Goal: Information Seeking & Learning: Compare options

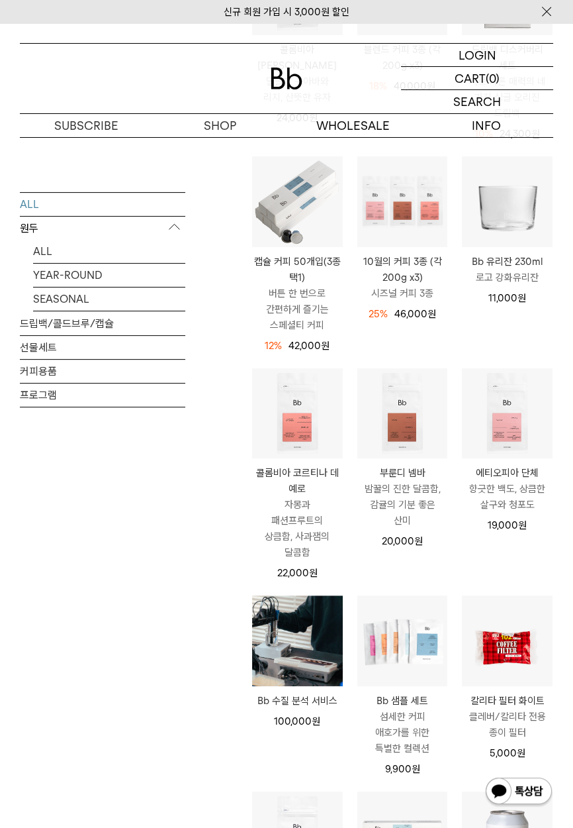
scroll to position [371, 0]
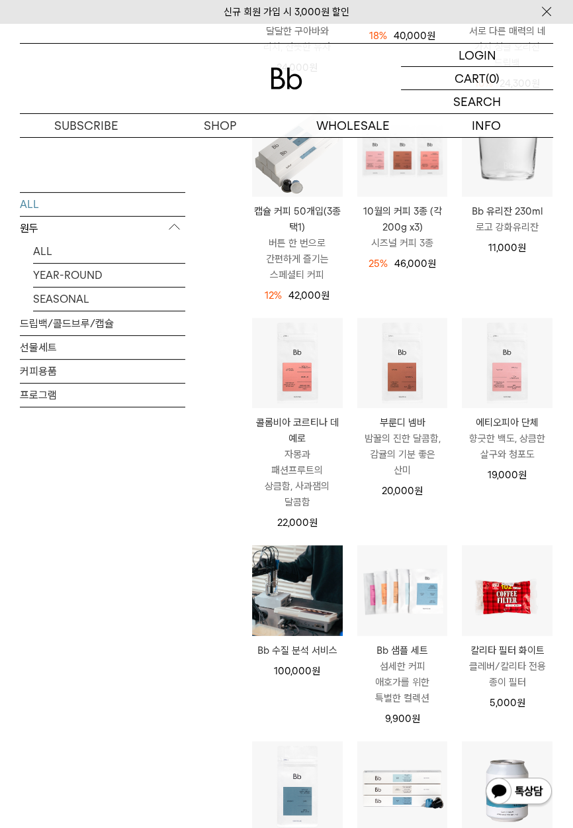
click at [0, 0] on img at bounding box center [0, 0] width 0 height 0
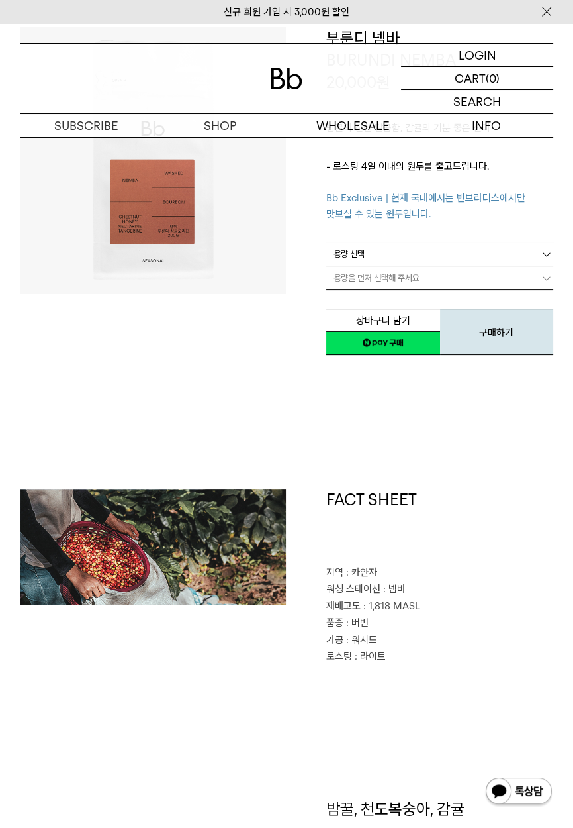
scroll to position [137, 0]
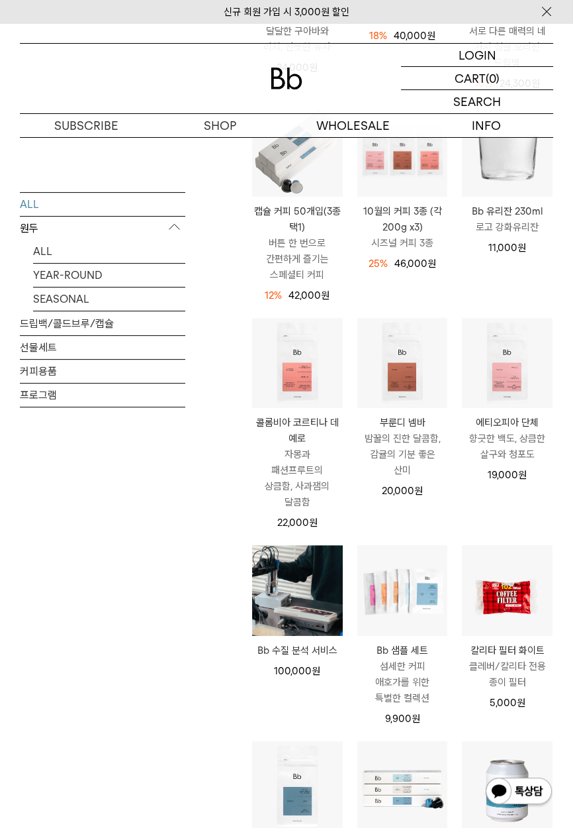
click at [0, 0] on img at bounding box center [0, 0] width 0 height 0
